Goal: Task Accomplishment & Management: Complete application form

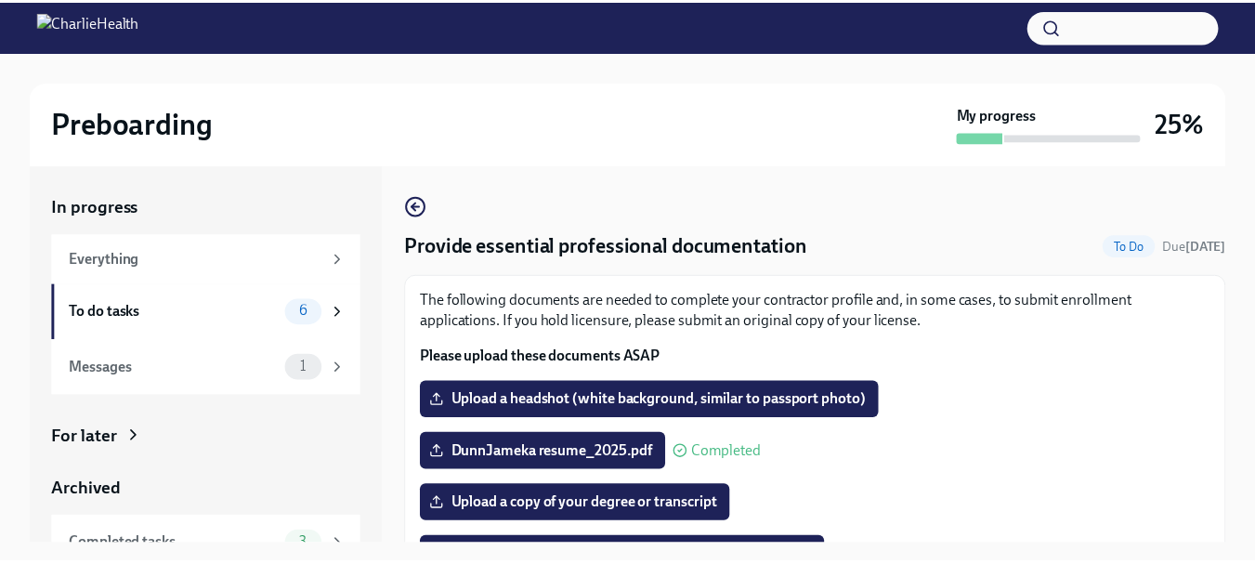
scroll to position [32, 0]
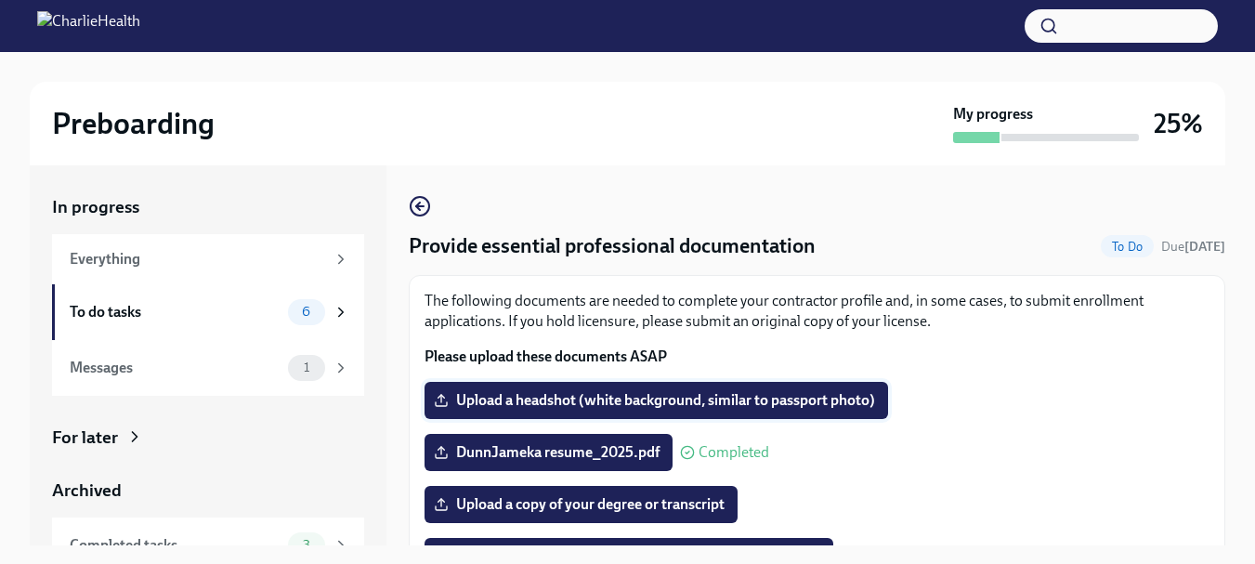
click at [505, 400] on span "Upload a headshot (white background, similar to passport photo)" at bounding box center [657, 400] width 438 height 19
click at [0, 0] on input "Upload a headshot (white background, similar to passport photo)" at bounding box center [0, 0] width 0 height 0
click at [498, 387] on label "Upload a headshot (white background, similar to passport photo)" at bounding box center [657, 400] width 464 height 37
click at [0, 0] on input "Upload a headshot (white background, similar to passport photo)" at bounding box center [0, 0] width 0 height 0
click at [442, 397] on polyline at bounding box center [442, 396] width 7 height 3
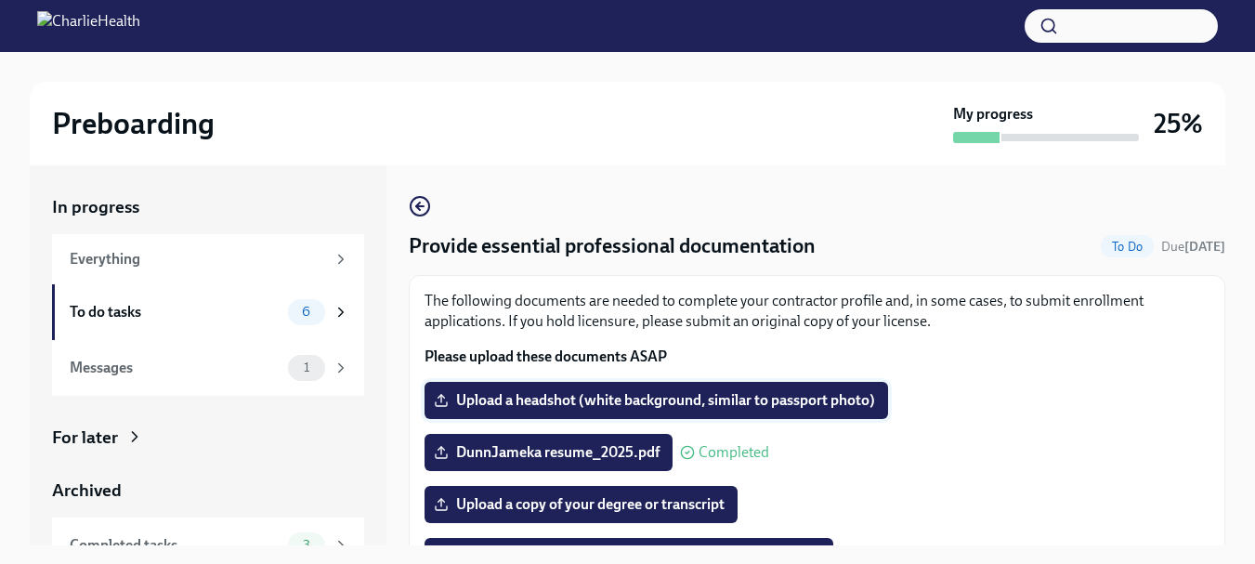
click at [0, 0] on input "Upload a headshot (white background, similar to passport photo)" at bounding box center [0, 0] width 0 height 0
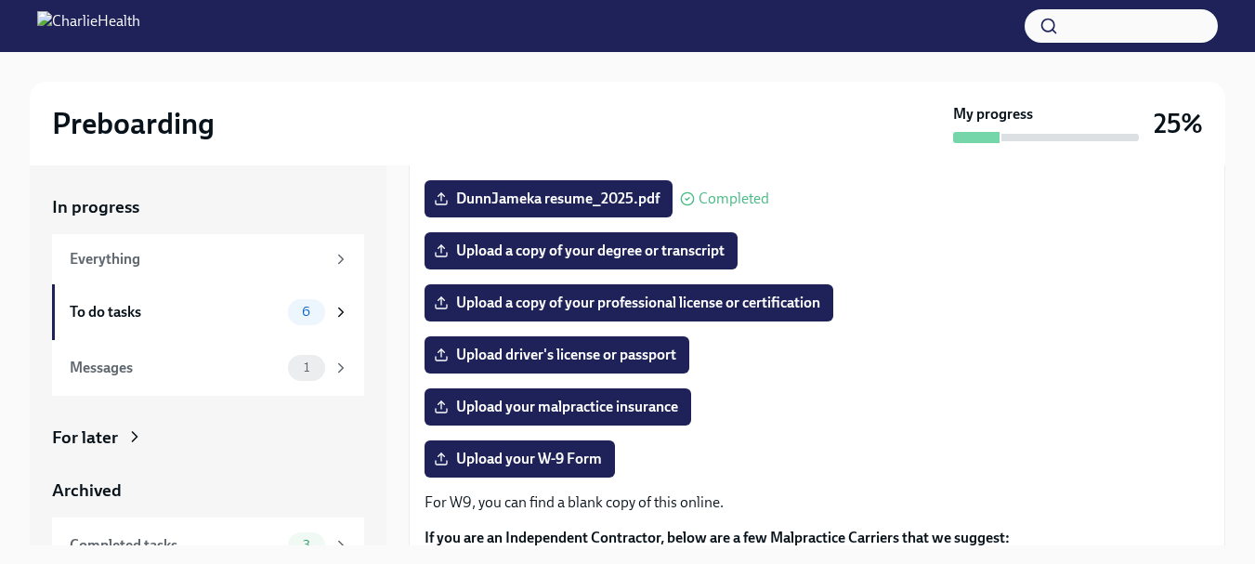
scroll to position [258, 0]
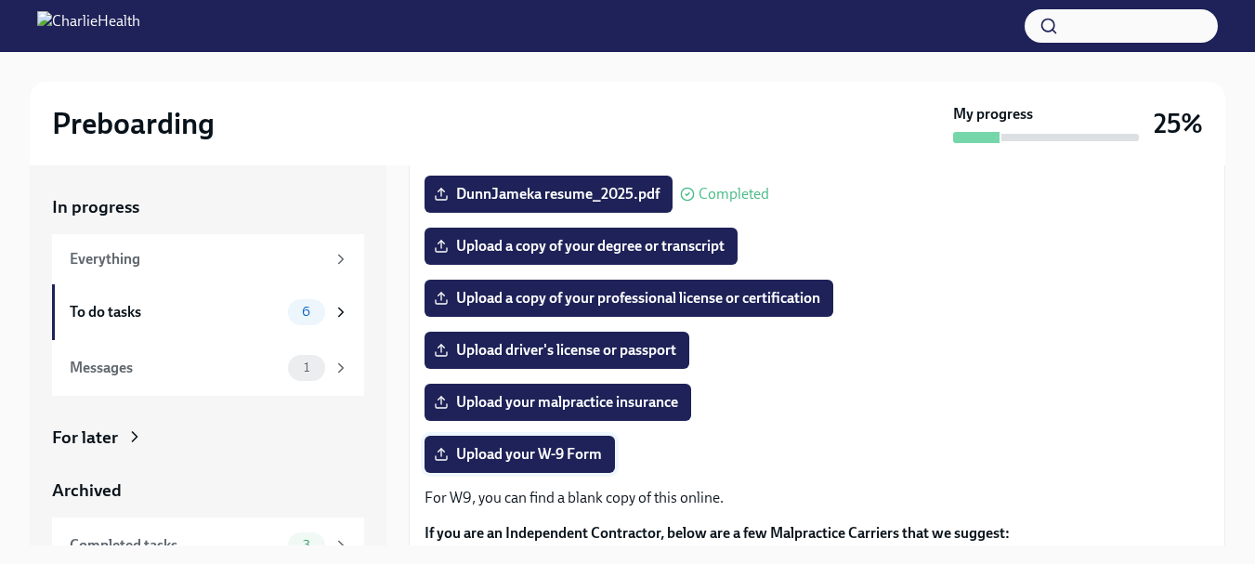
click at [595, 453] on span "Upload your W-9 Form" at bounding box center [520, 454] width 164 height 19
click at [0, 0] on input "Upload your W-9 Form" at bounding box center [0, 0] width 0 height 0
click at [353, 103] on div "Preboarding My progress 25%" at bounding box center [628, 124] width 1196 height 84
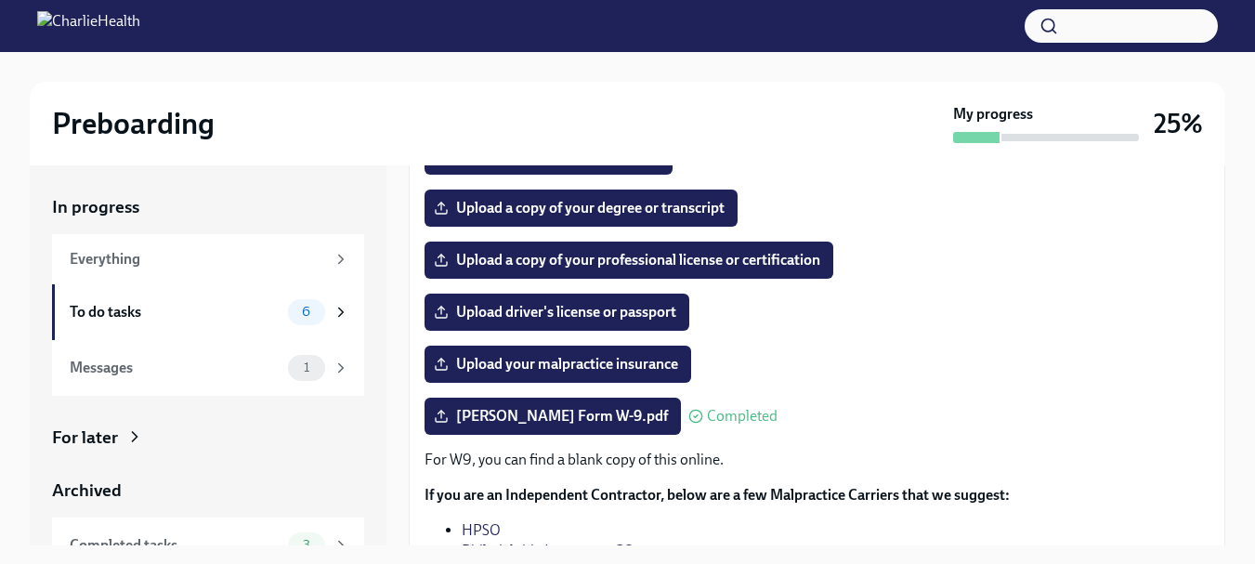
scroll to position [290, 0]
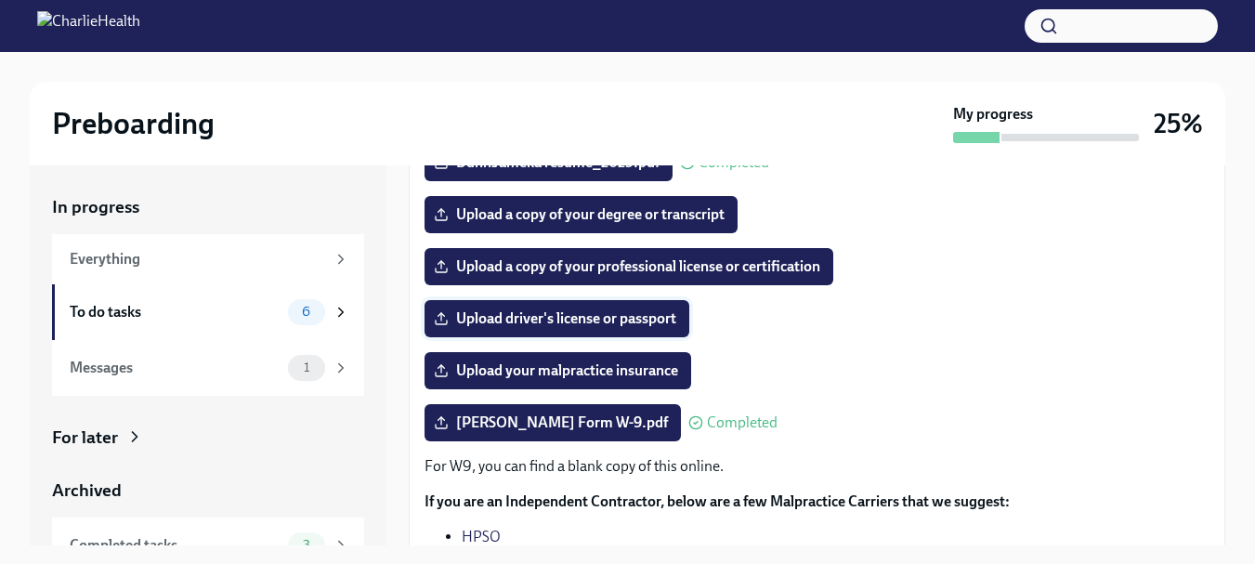
click at [545, 316] on span "Upload driver's license or passport" at bounding box center [557, 318] width 239 height 19
click at [0, 0] on input "Upload driver's license or passport" at bounding box center [0, 0] width 0 height 0
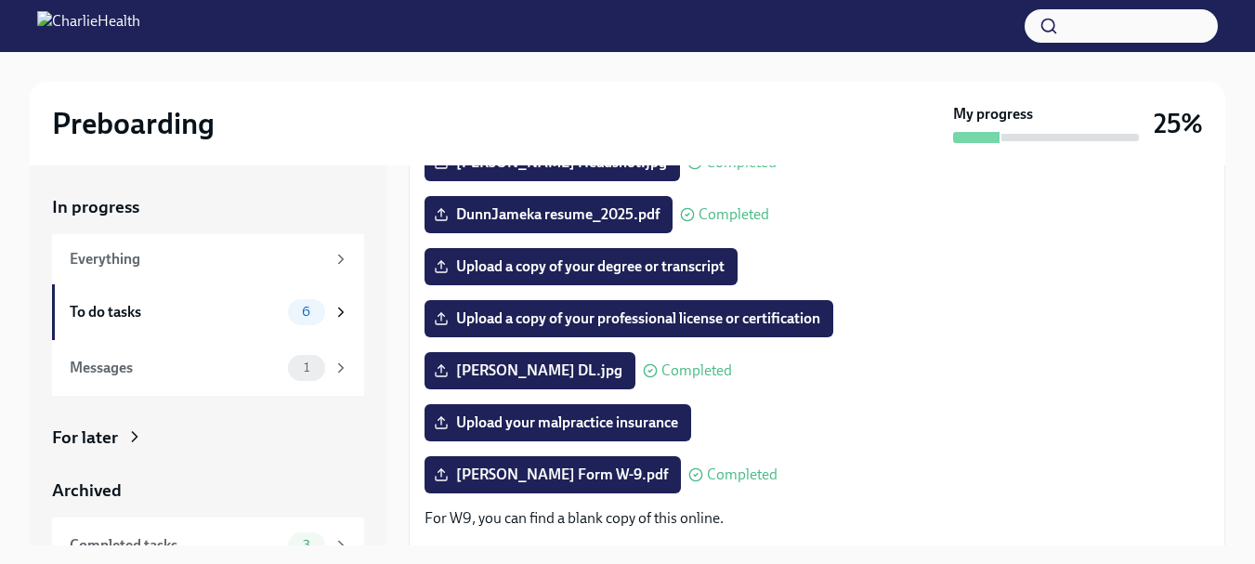
scroll to position [241, 0]
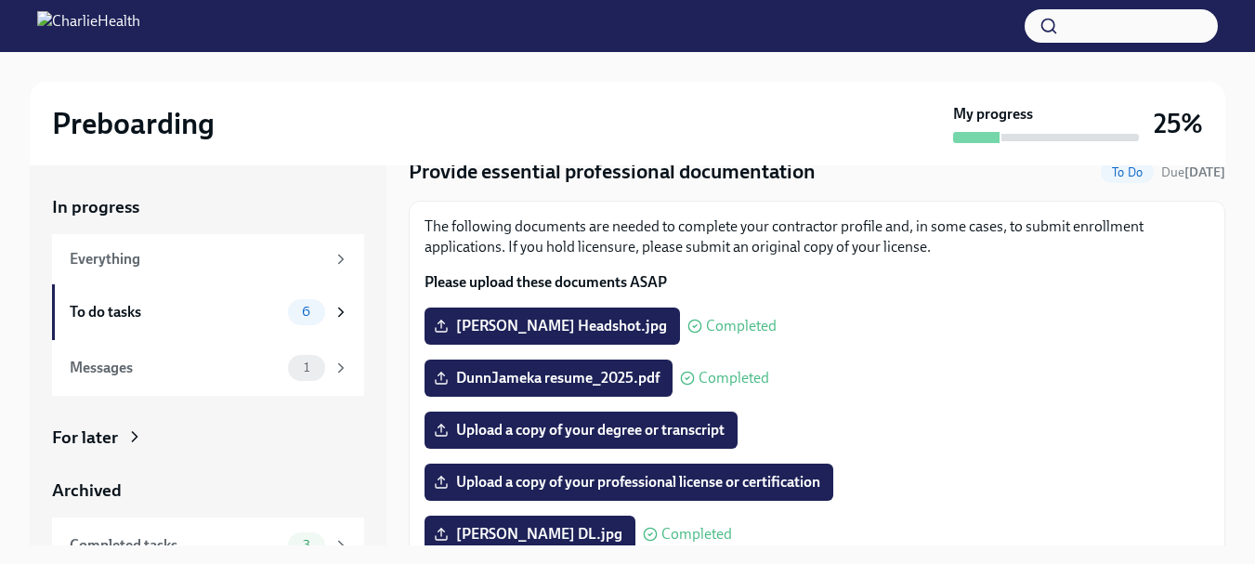
scroll to position [81, 0]
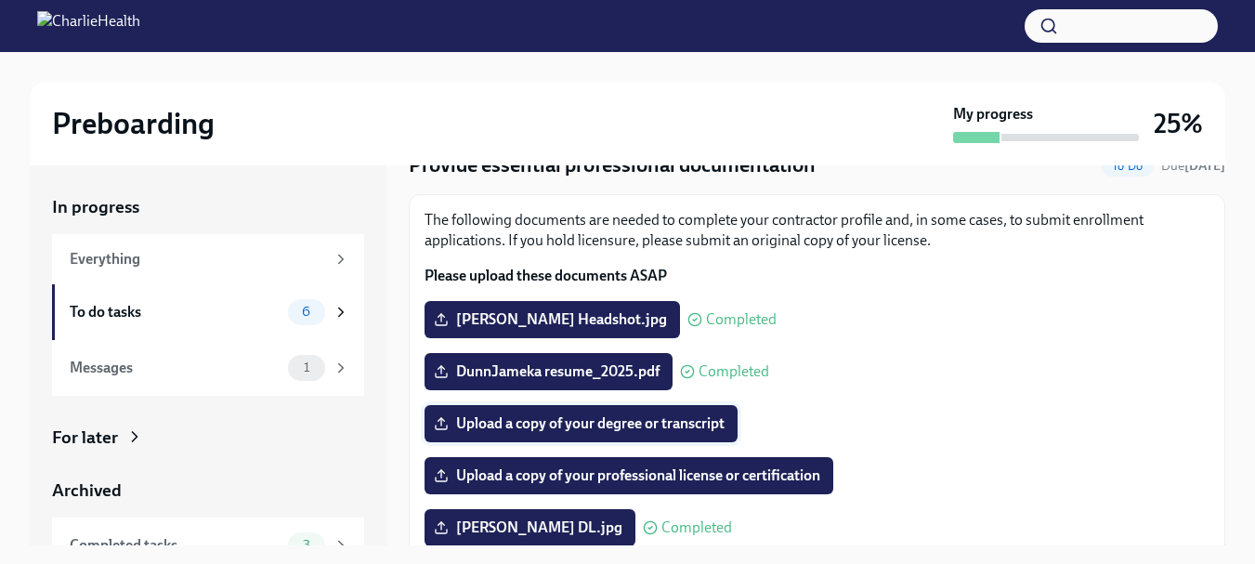
click at [446, 422] on icon at bounding box center [441, 423] width 15 height 15
click at [0, 0] on input "Upload a copy of your degree or transcript" at bounding box center [0, 0] width 0 height 0
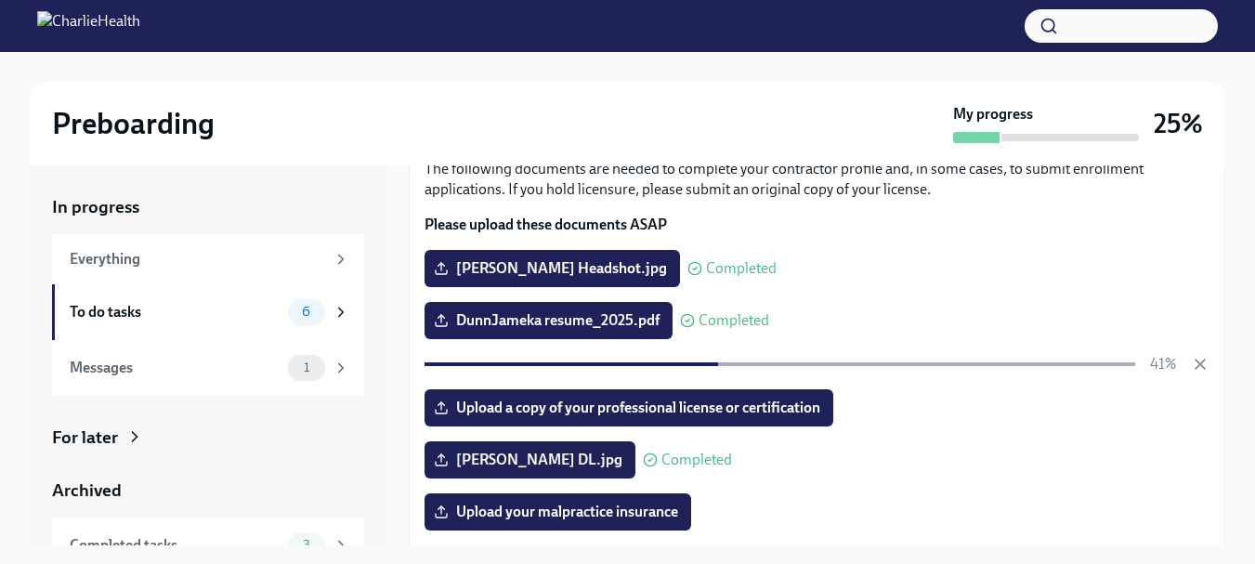
scroll to position [134, 0]
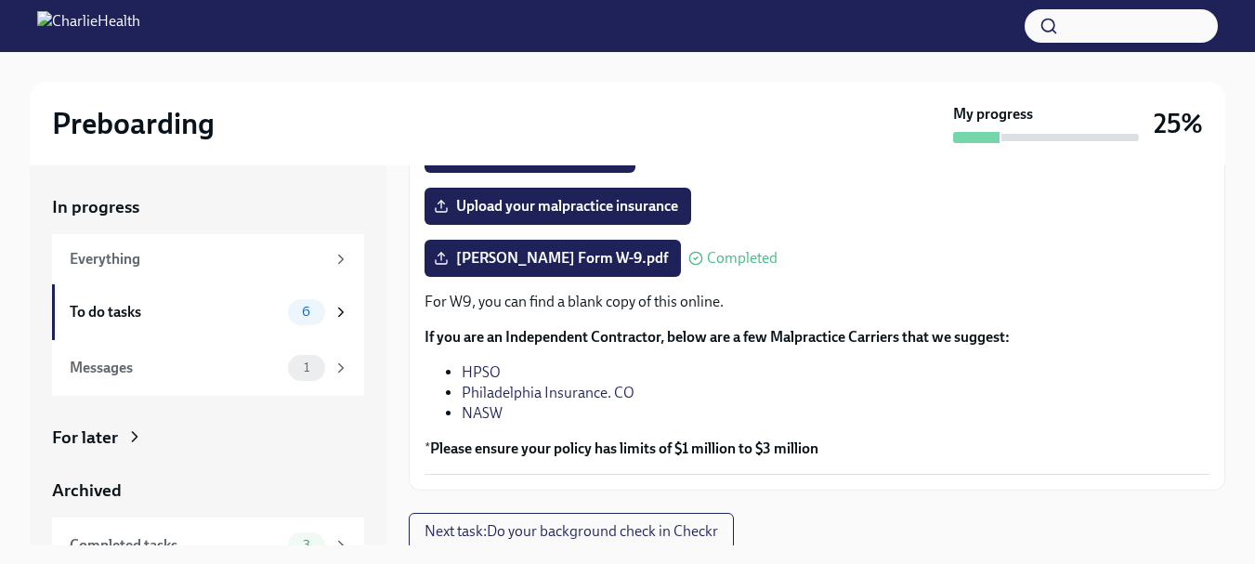
scroll to position [459, 0]
